Goal: Task Accomplishment & Management: Manage account settings

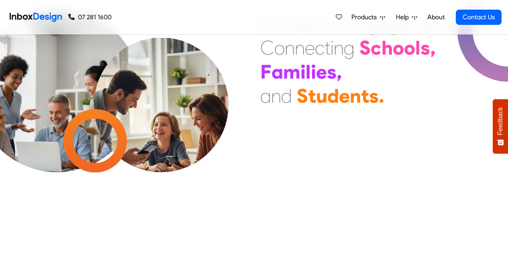
scroll to position [2128, 0]
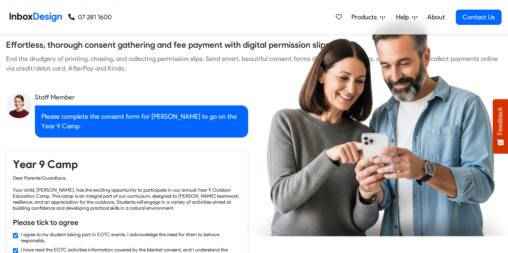
checkbox input "false"
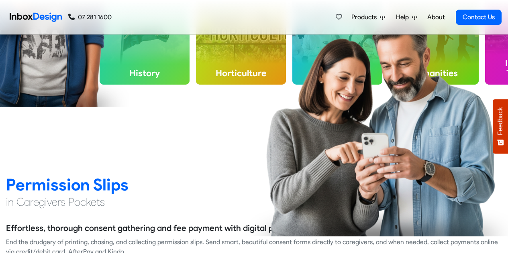
checkbox input "false"
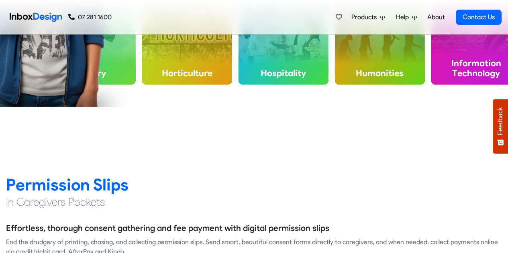
checkbox input "false"
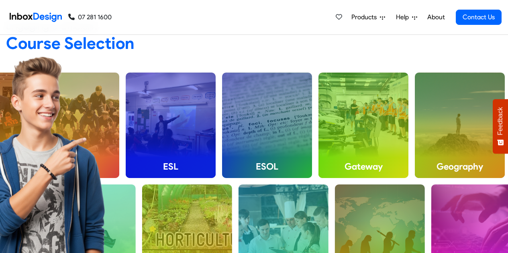
checkbox input "false"
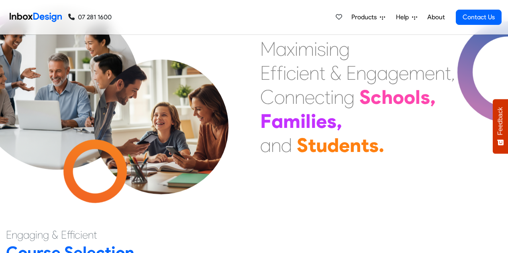
scroll to position [42, 0]
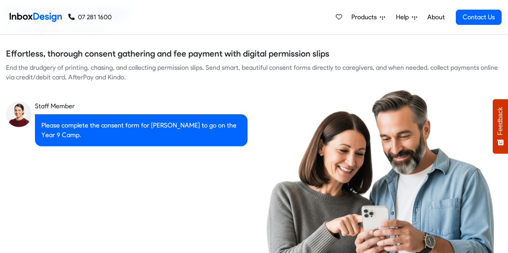
checkbox input "true"
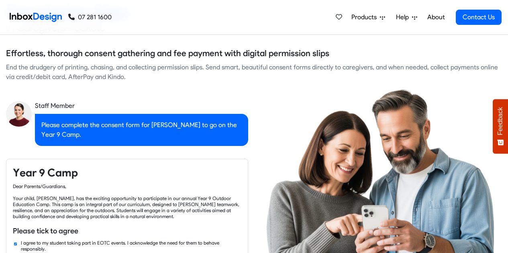
checkbox input "true"
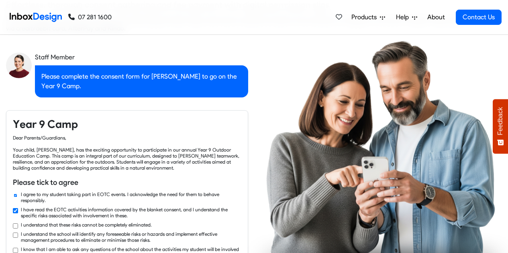
checkbox input "true"
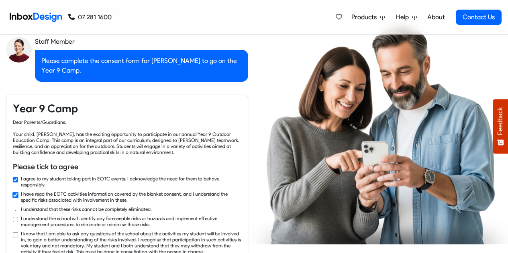
checkbox input "true"
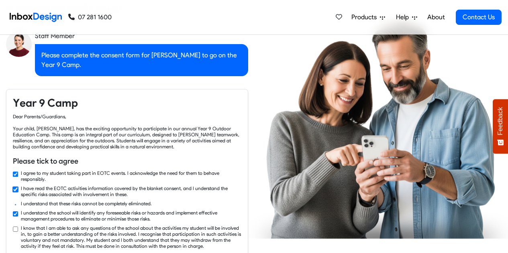
checkbox input "true"
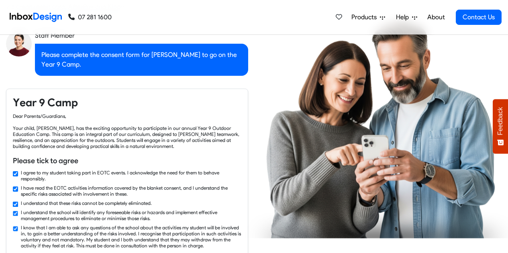
checkbox input "true"
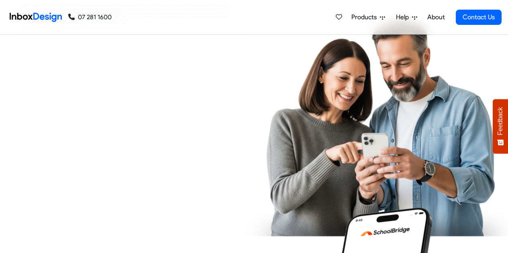
checkbox input "true"
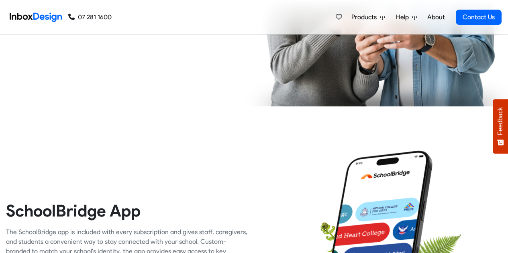
checkbox input "true"
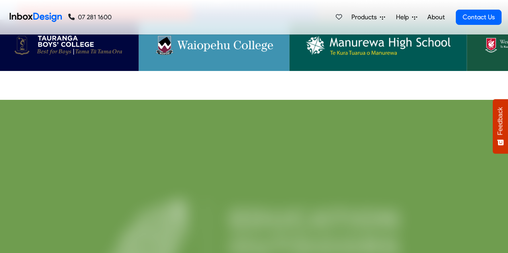
scroll to position [1746, 0]
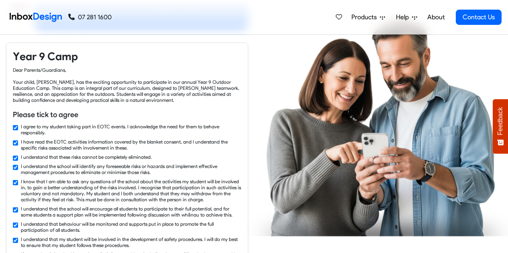
checkbox input "false"
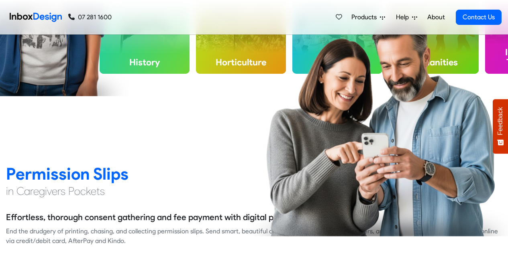
checkbox input "false"
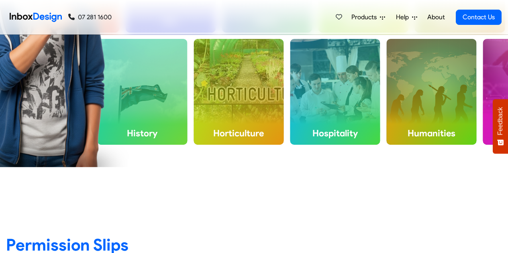
checkbox input "false"
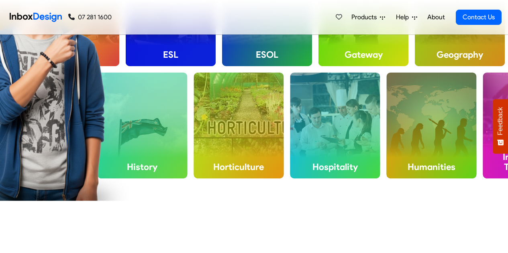
checkbox input "false"
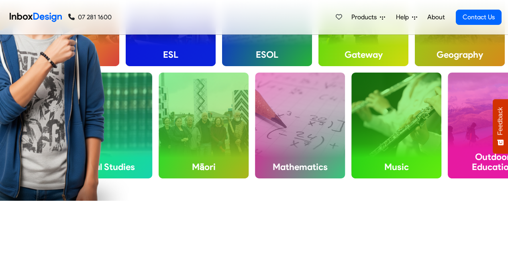
checkbox input "false"
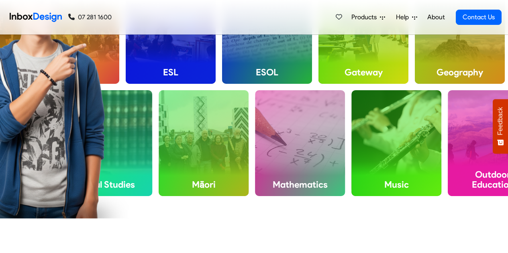
checkbox input "false"
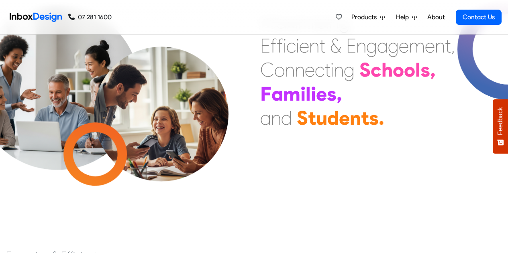
scroll to position [0, 0]
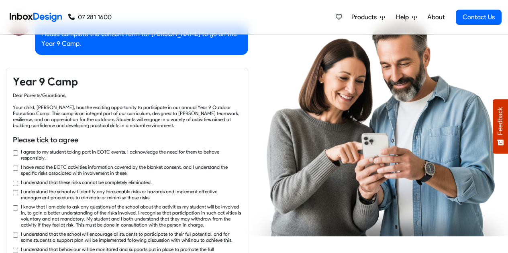
checkbox input "true"
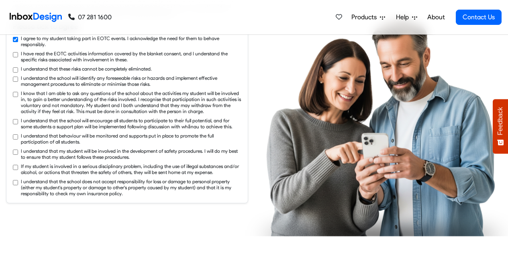
checkbox input "true"
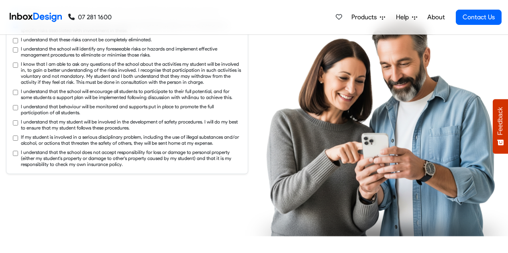
checkbox input "true"
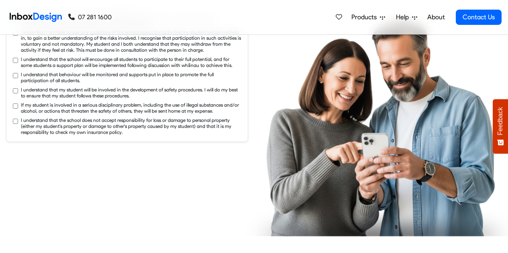
checkbox input "true"
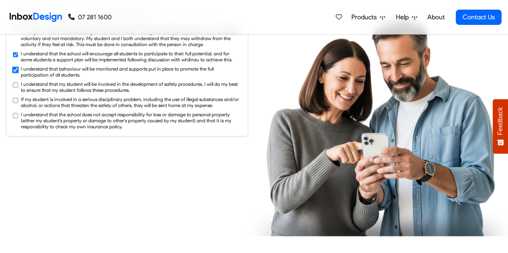
checkbox input "true"
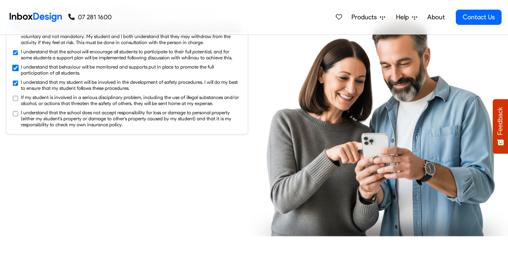
checkbox input "true"
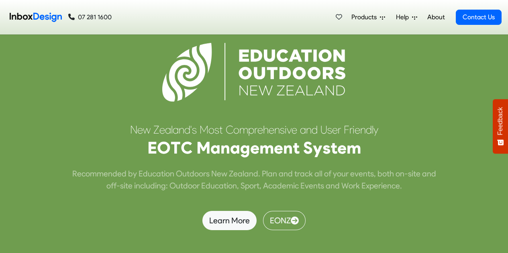
scroll to position [2057, 0]
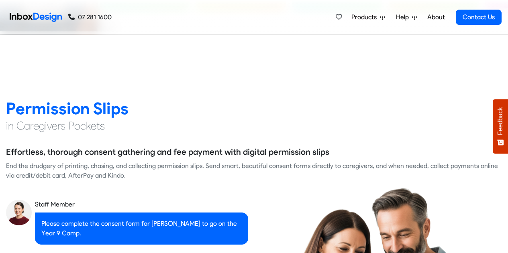
checkbox input "false"
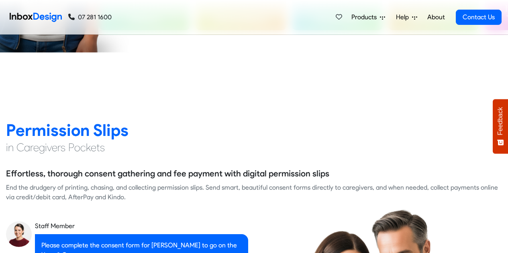
checkbox input "false"
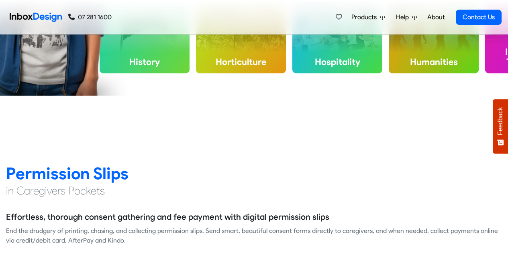
checkbox input "false"
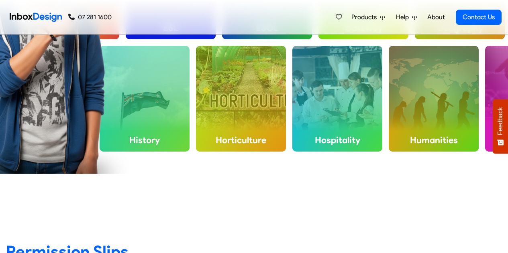
checkbox input "false"
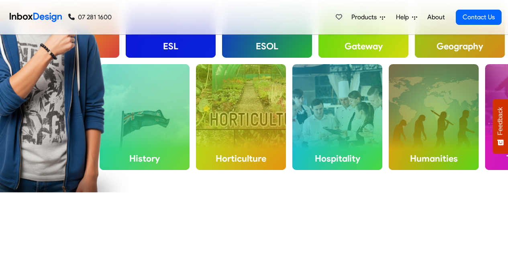
checkbox input "false"
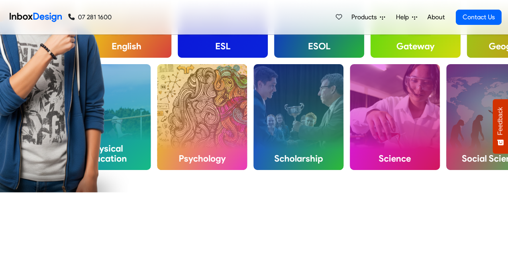
checkbox input "false"
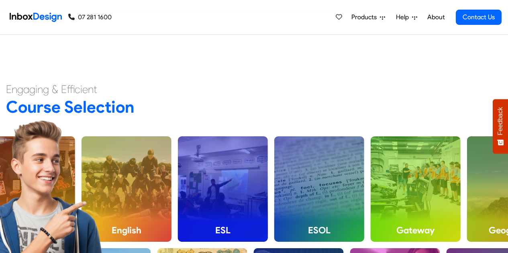
checkbox input "false"
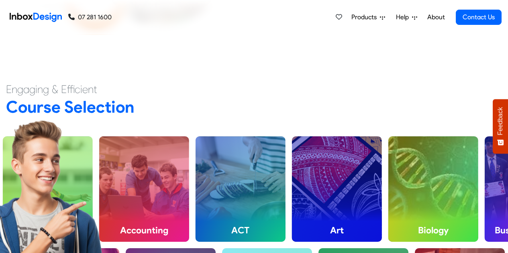
scroll to position [0, 0]
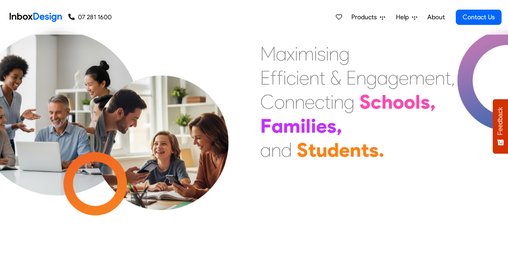
checkbox input "false"
